Goal: Information Seeking & Learning: Learn about a topic

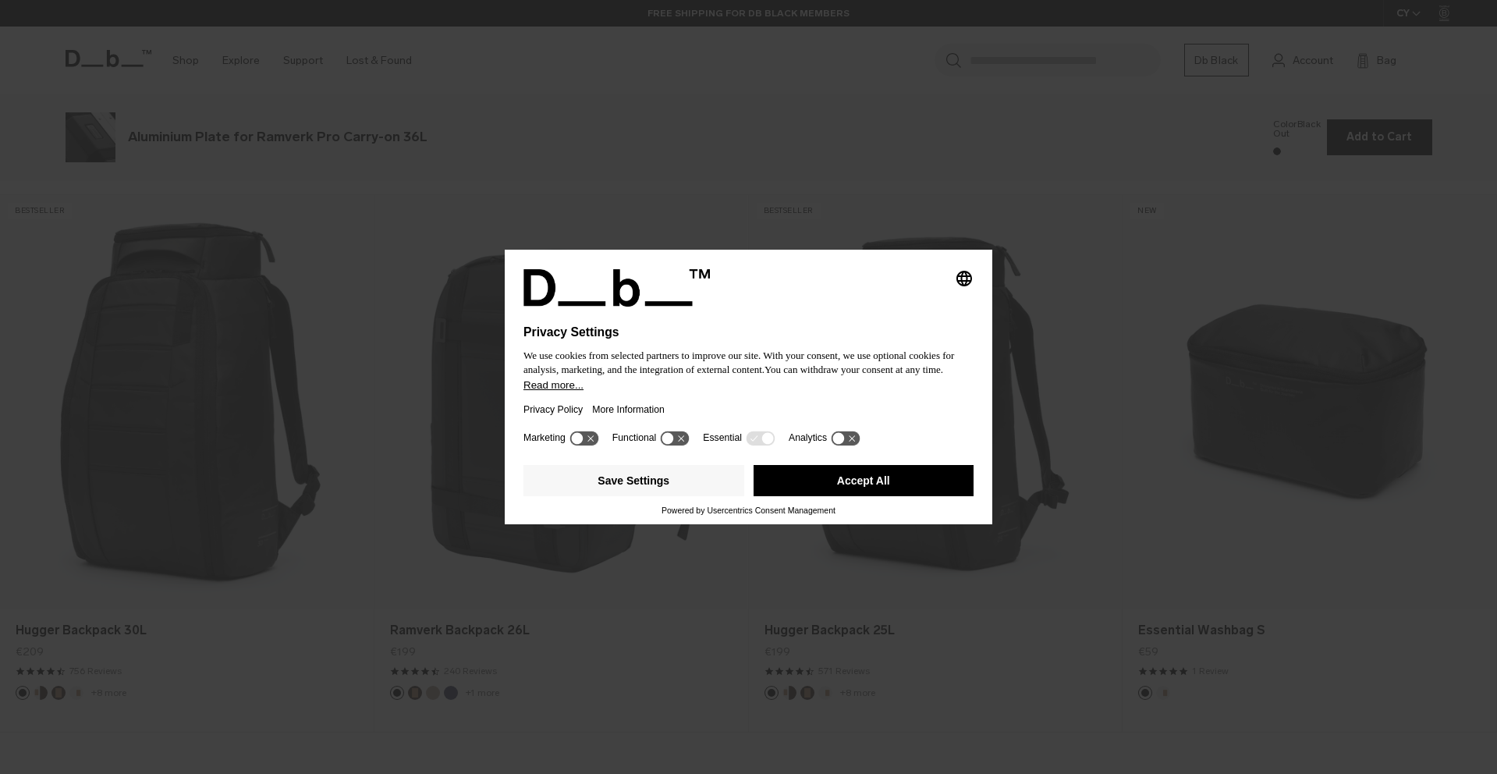
scroll to position [2321, 0]
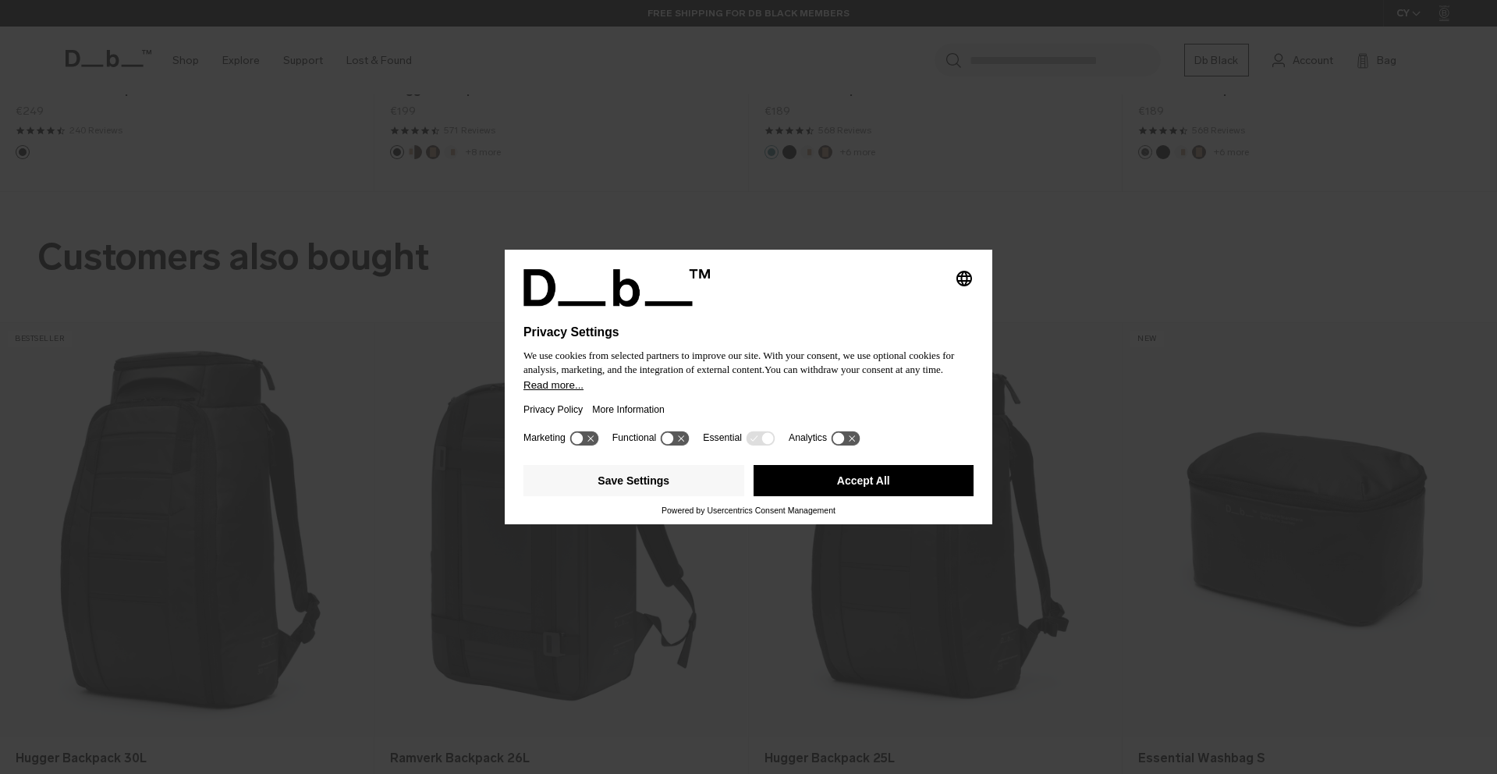
scroll to position [2321, 0]
